Goal: Task Accomplishment & Management: Manage account settings

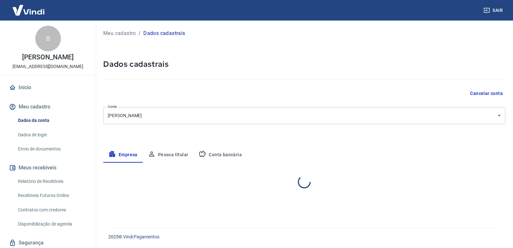
select select "RJ"
select select "business"
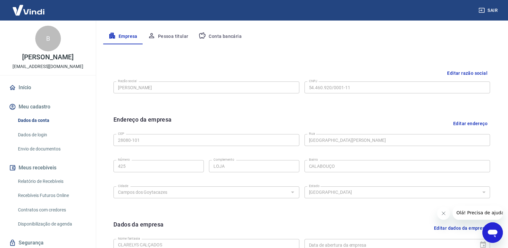
scroll to position [86, 0]
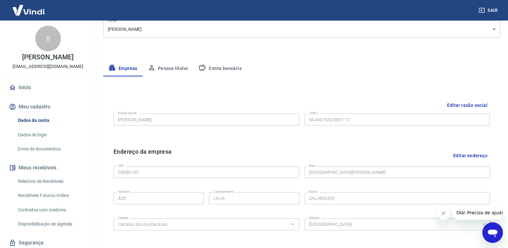
click at [173, 68] on button "Pessoa titular" at bounding box center [168, 68] width 51 height 15
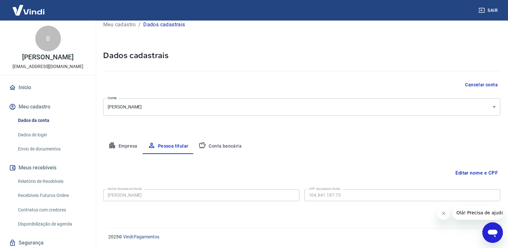
scroll to position [0, 0]
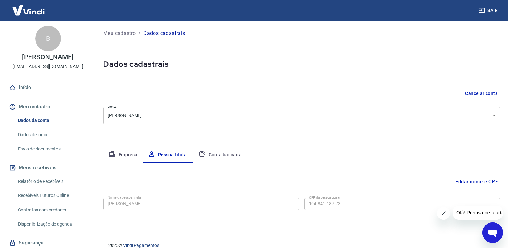
click at [231, 153] on button "Conta bancária" at bounding box center [220, 154] width 54 height 15
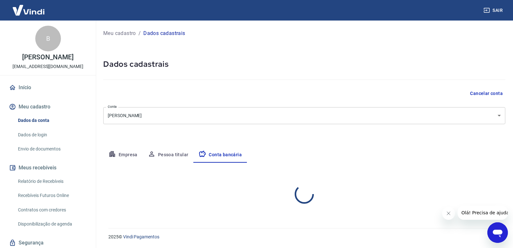
select select "1"
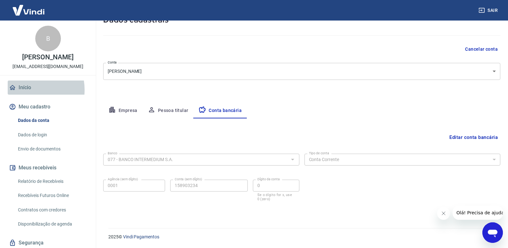
click at [29, 90] on link "Início" at bounding box center [48, 87] width 80 height 14
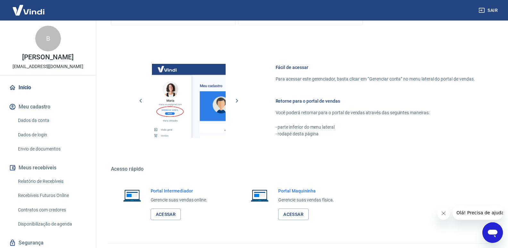
scroll to position [368, 0]
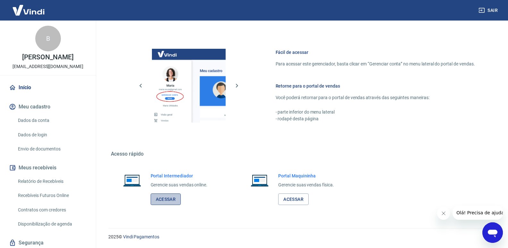
click at [161, 199] on link "Acessar" at bounding box center [166, 199] width 30 height 12
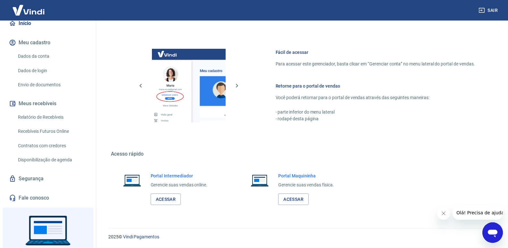
scroll to position [0, 0]
